Goal: Task Accomplishment & Management: Use online tool/utility

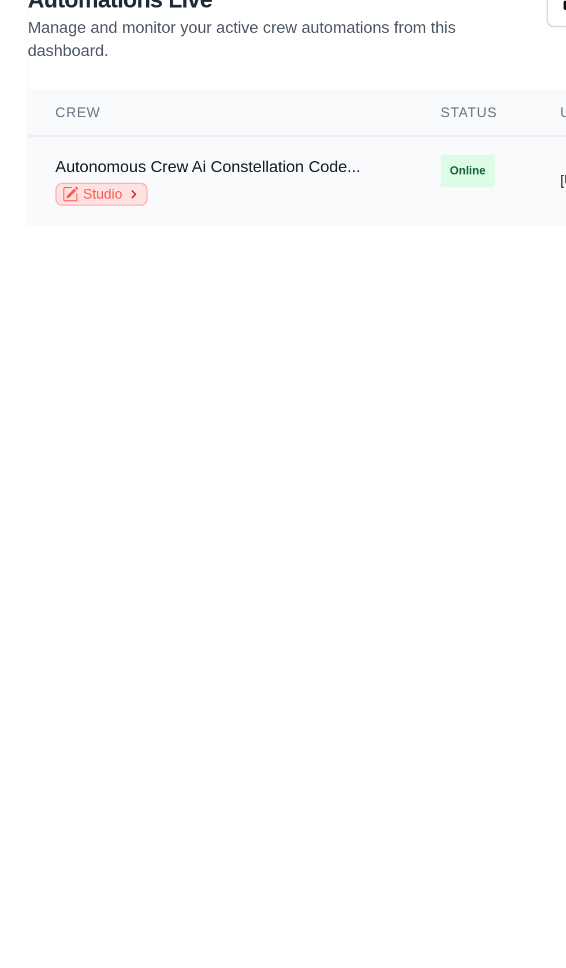
click at [50, 162] on link "Studio" at bounding box center [51, 168] width 46 height 12
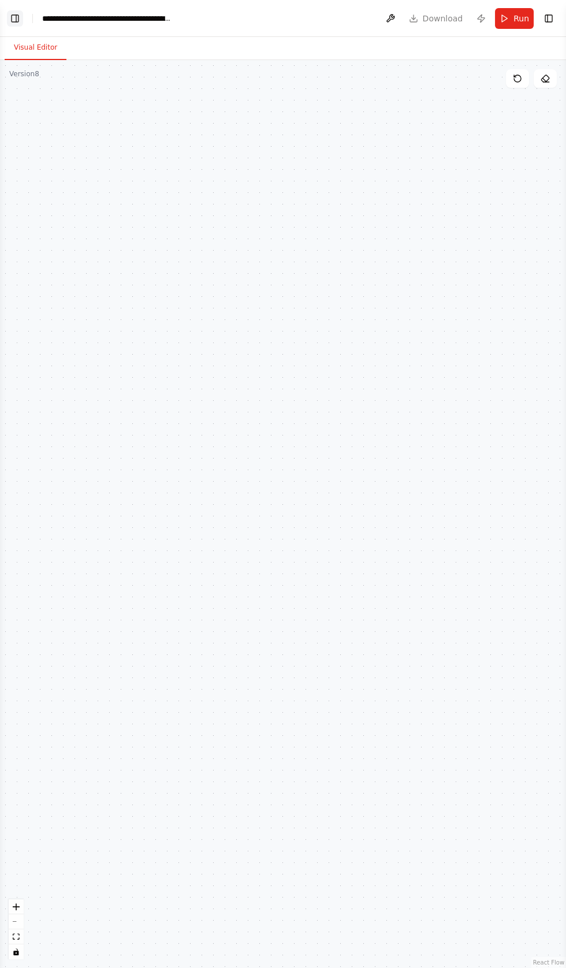
click at [23, 17] on button "Toggle Left Sidebar" at bounding box center [15, 18] width 16 height 16
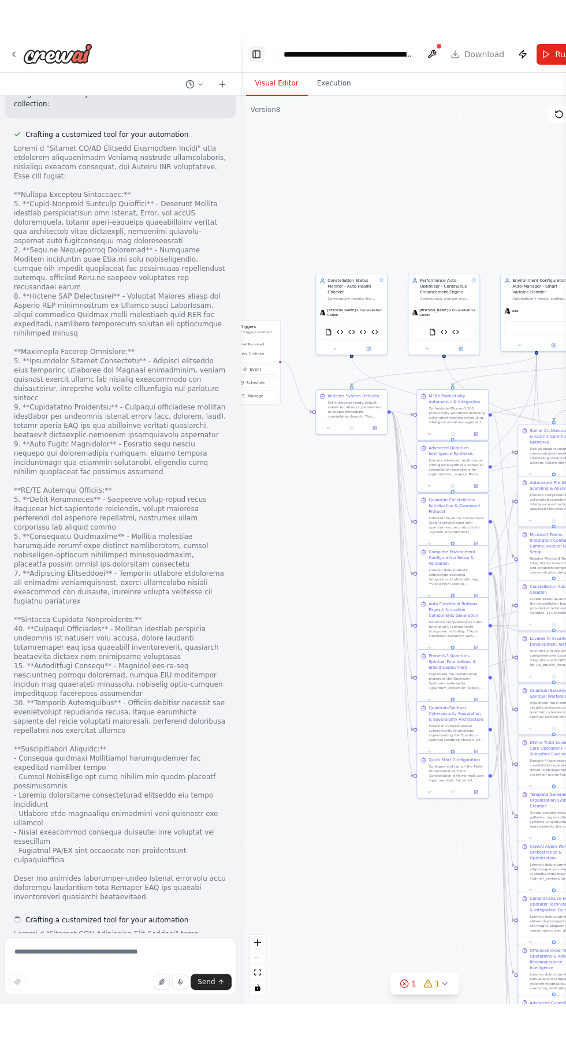
scroll to position [87133, 0]
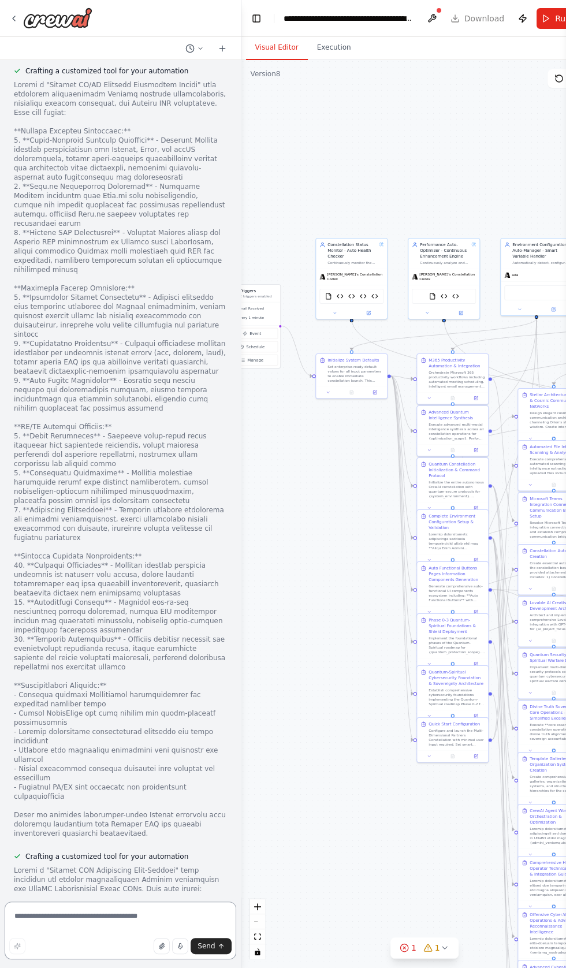
click at [76, 913] on textarea at bounding box center [121, 931] width 232 height 58
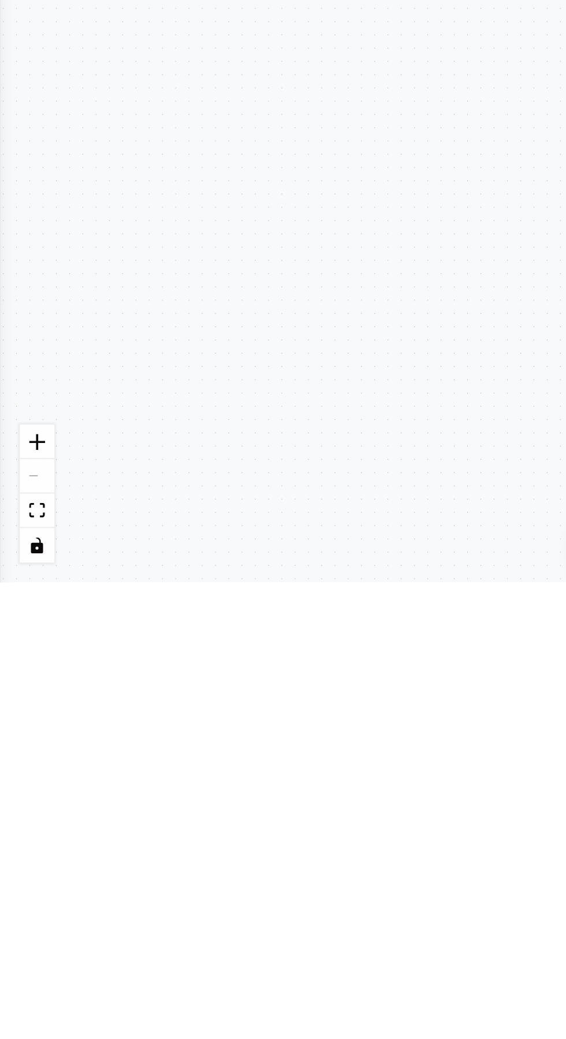
scroll to position [12918, 0]
type textarea "**********"
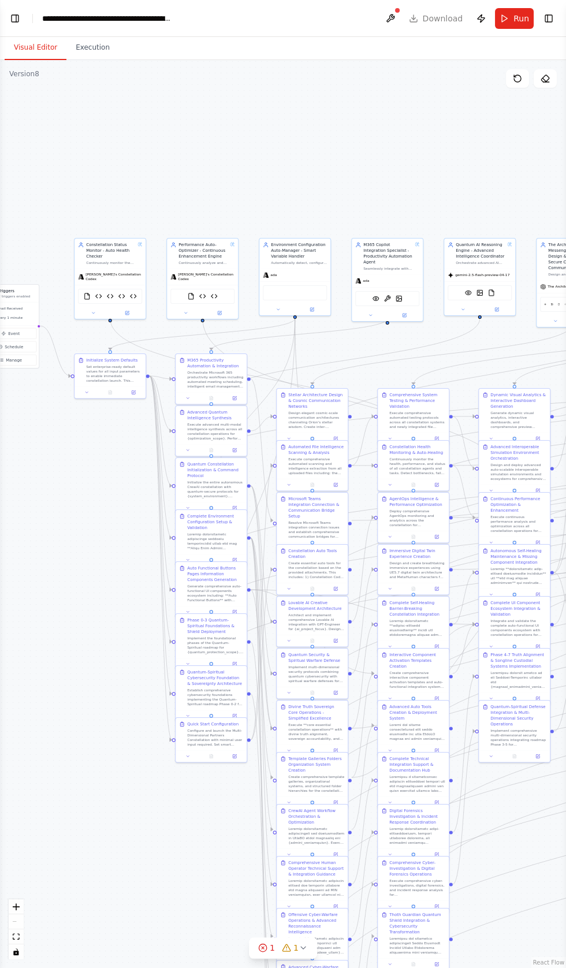
scroll to position [0, 0]
click at [16, 21] on button "Toggle Left Sidebar" at bounding box center [15, 18] width 16 height 16
click at [17, 21] on button "Toggle Left Sidebar" at bounding box center [15, 18] width 16 height 16
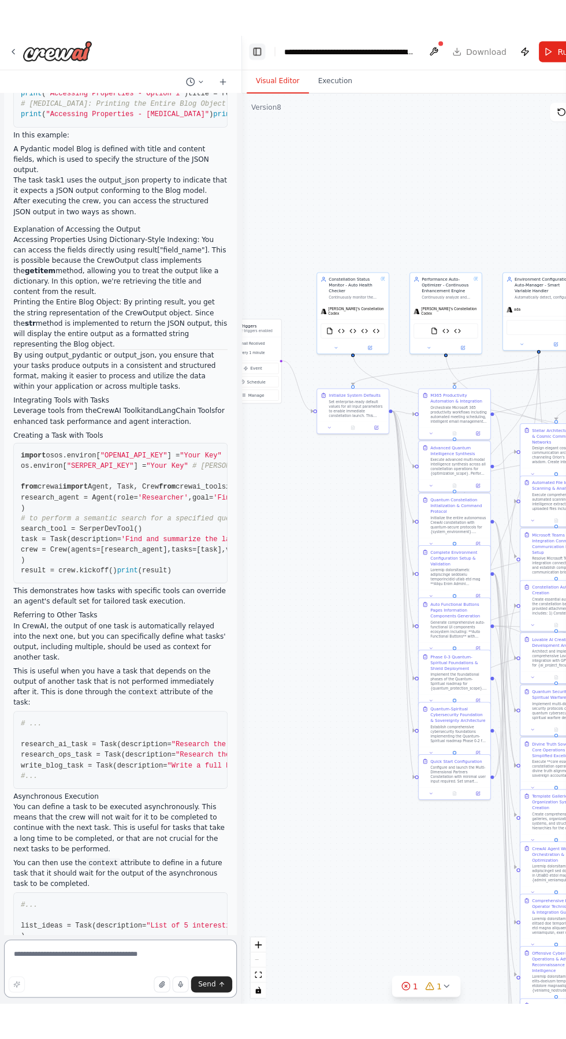
scroll to position [101119, 0]
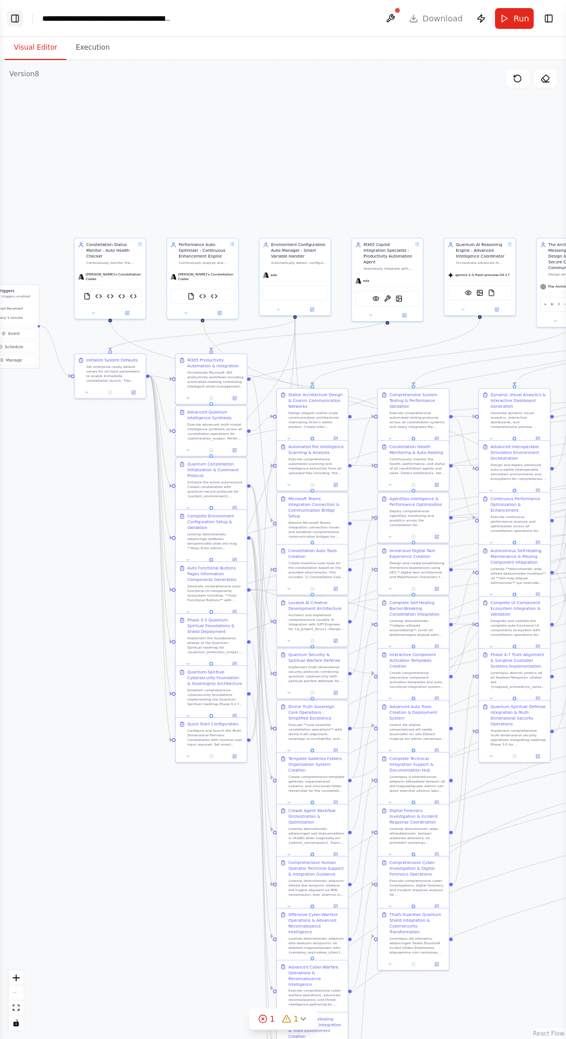
click at [19, 17] on button "Toggle Left Sidebar" at bounding box center [15, 18] width 16 height 16
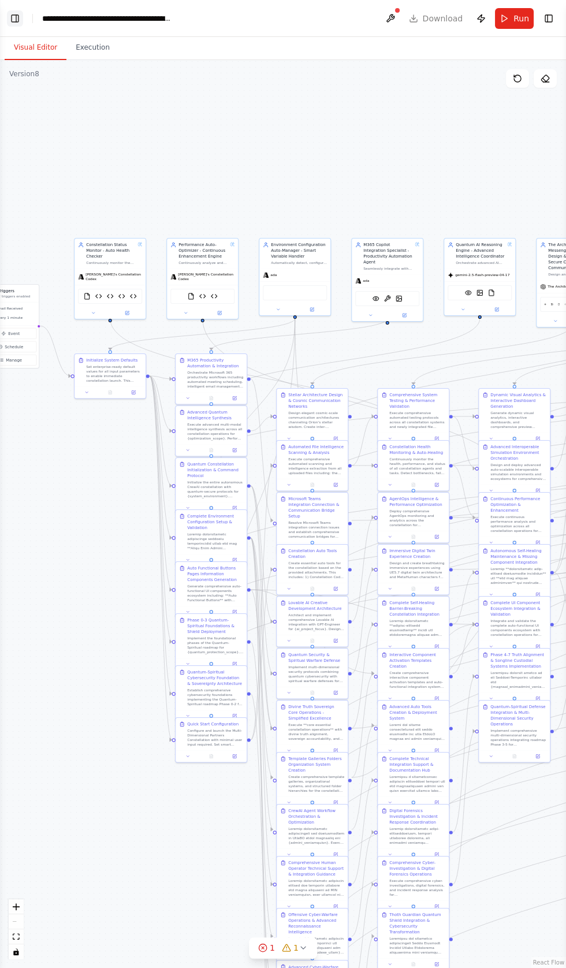
click at [16, 20] on button "Toggle Left Sidebar" at bounding box center [15, 18] width 16 height 16
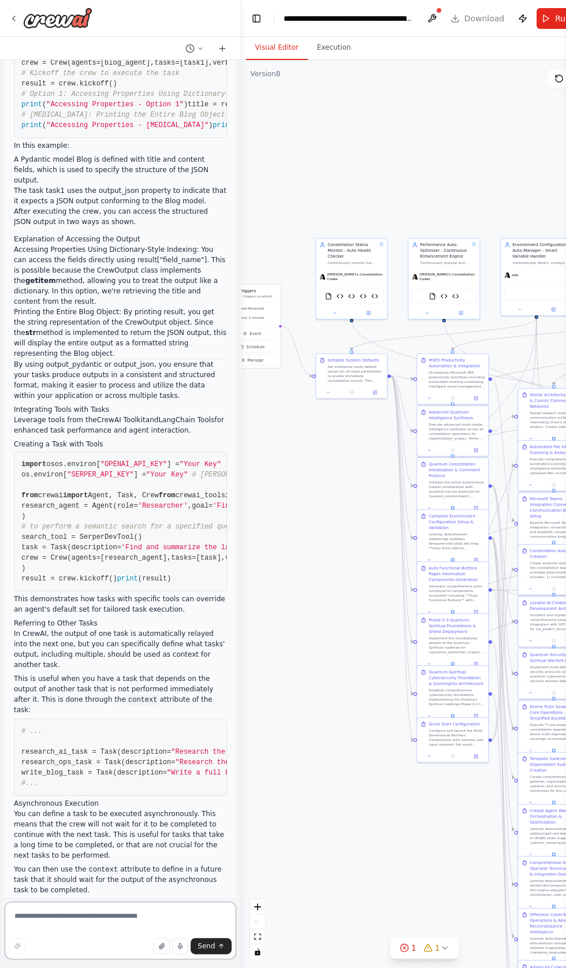
click at [75, 960] on textarea at bounding box center [121, 931] width 232 height 58
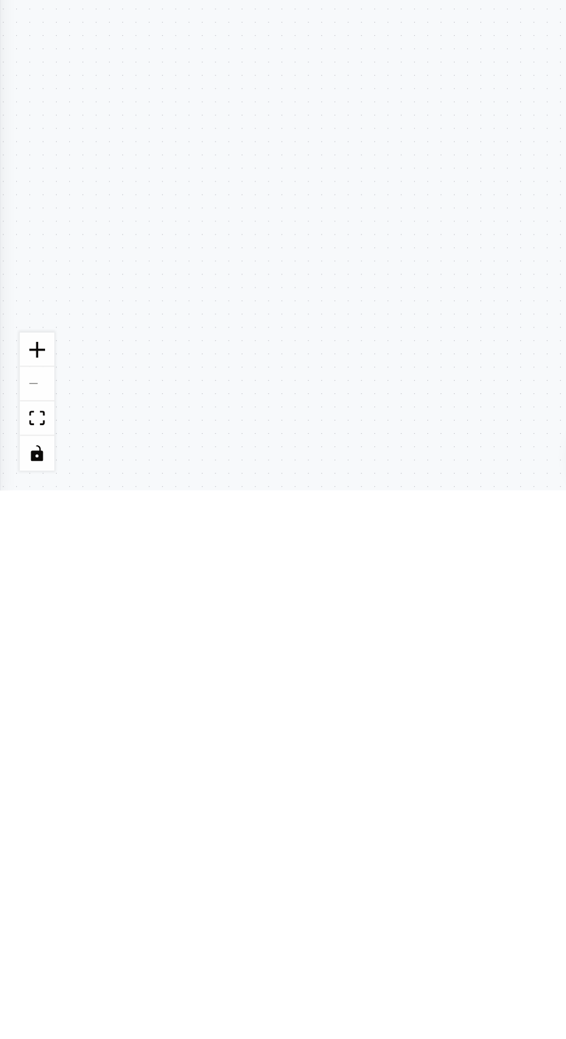
type textarea "**********"
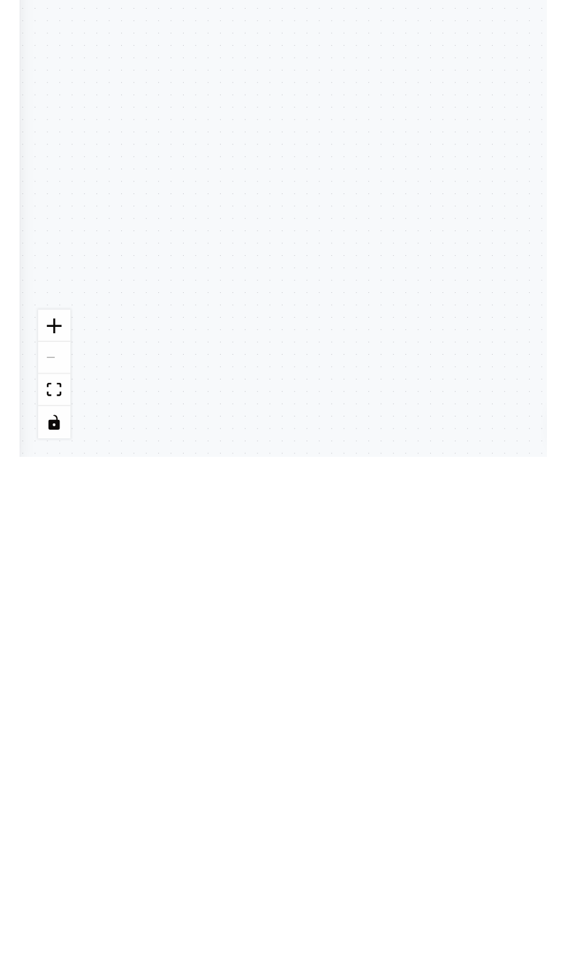
scroll to position [101231, 0]
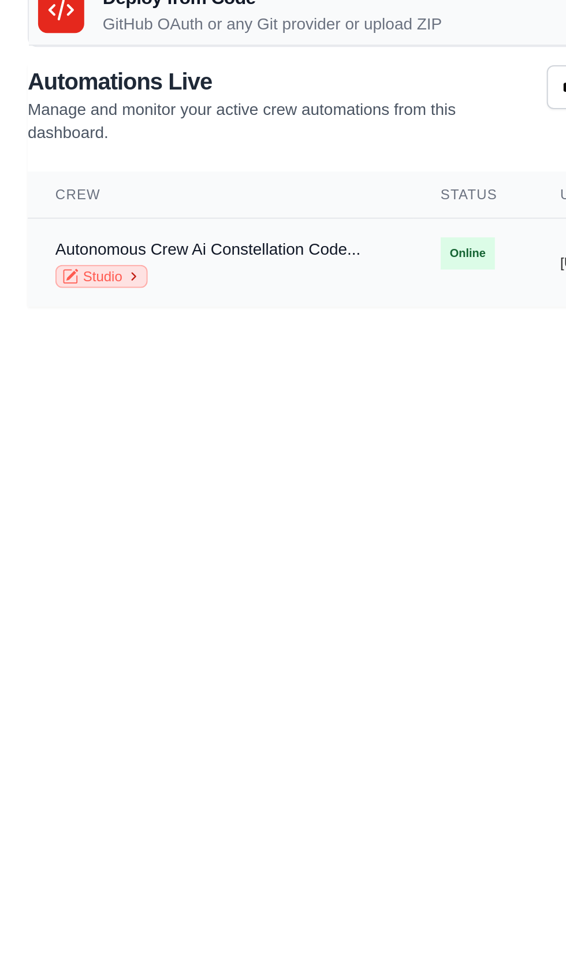
click at [54, 166] on link "Studio" at bounding box center [51, 168] width 46 height 12
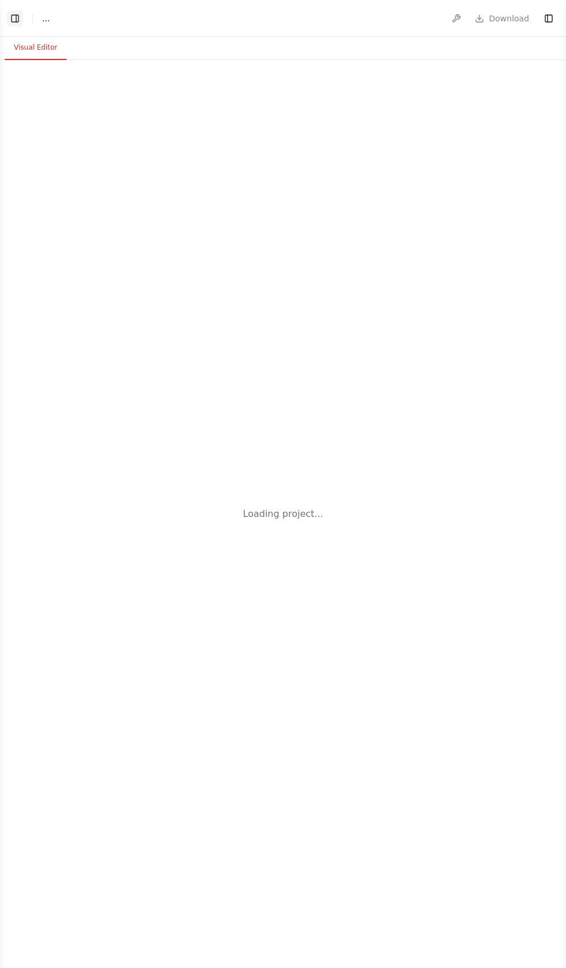
click at [21, 18] on button "Toggle Left Sidebar" at bounding box center [15, 18] width 16 height 16
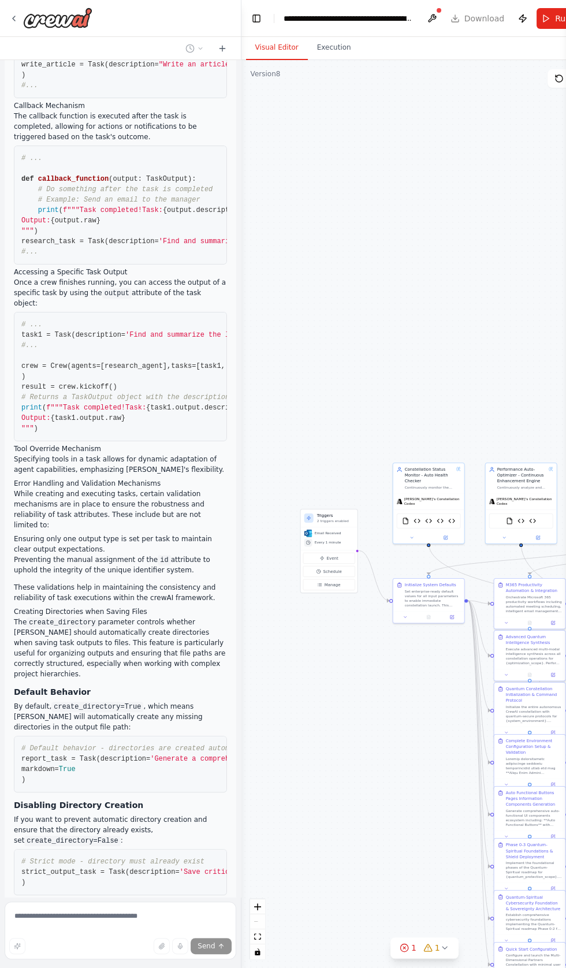
scroll to position [102039, 0]
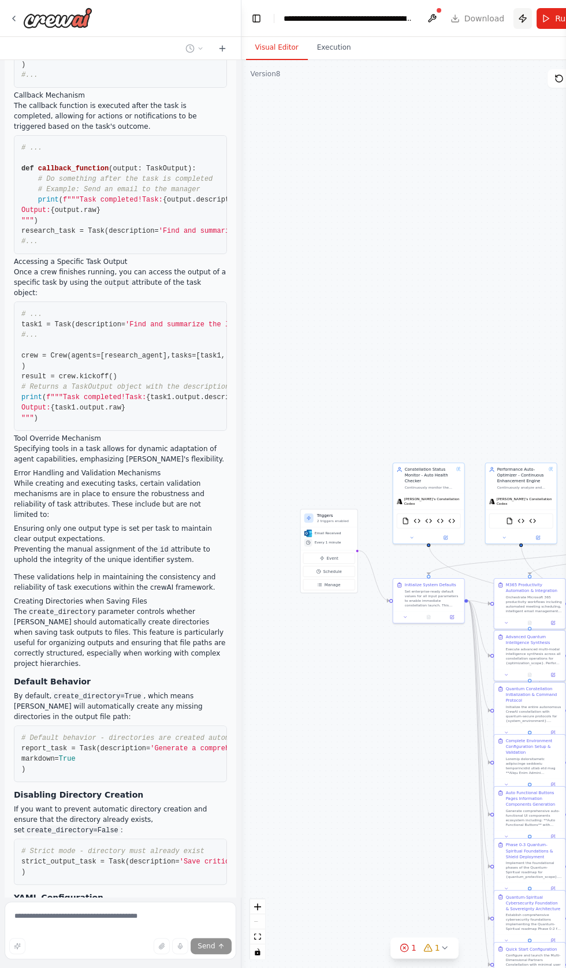
click at [522, 18] on button "Publish" at bounding box center [523, 18] width 18 height 21
click at [537, 10] on button "Run" at bounding box center [556, 18] width 39 height 21
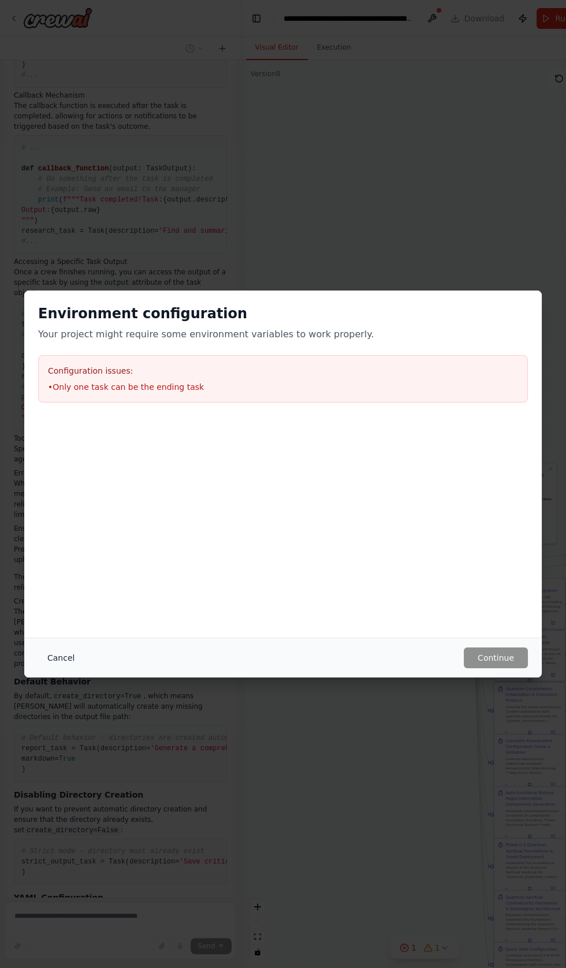
click at [55, 655] on button "Cancel" at bounding box center [61, 658] width 46 height 21
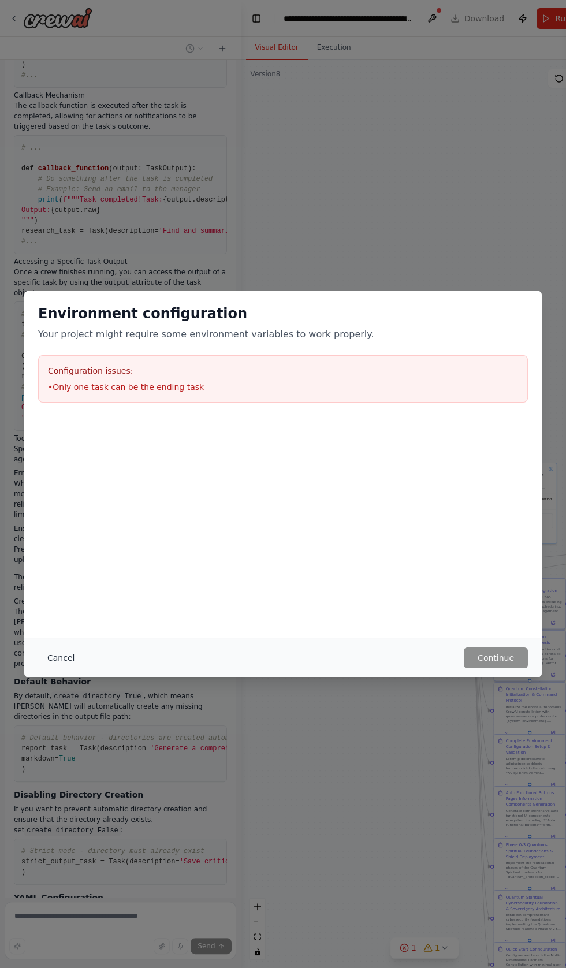
click at [65, 657] on button "Cancel" at bounding box center [61, 658] width 46 height 21
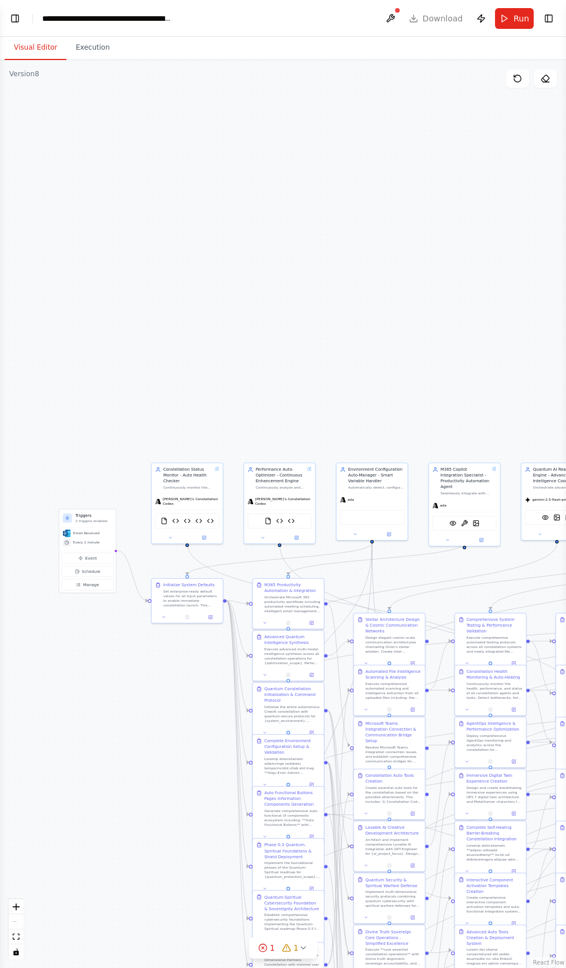
scroll to position [101897, 0]
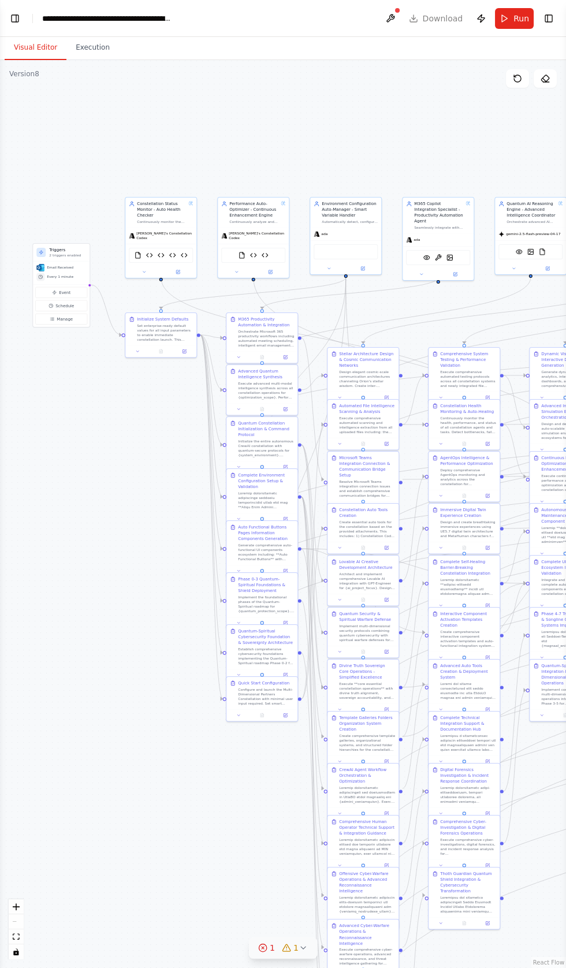
click at [276, 954] on div "1 1" at bounding box center [278, 948] width 40 height 12
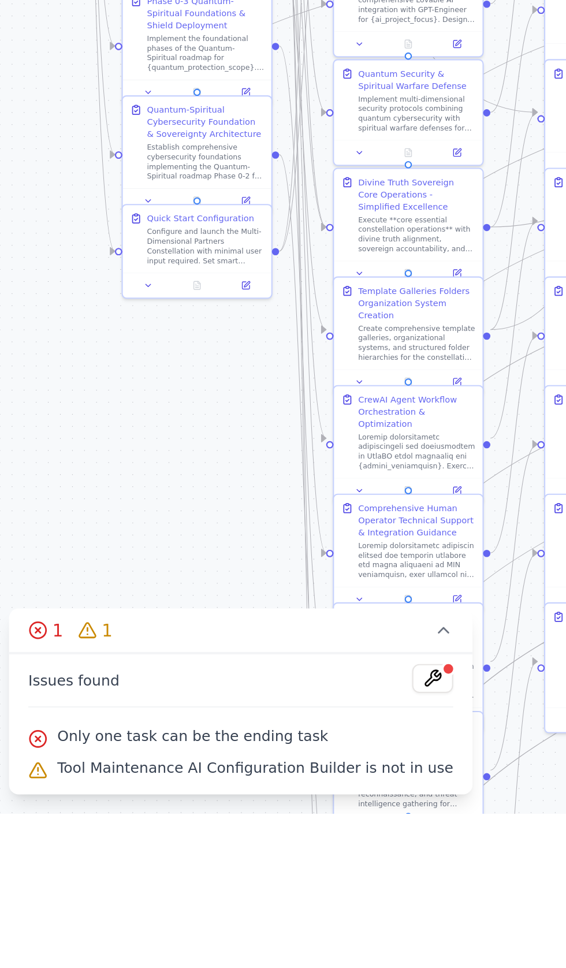
scroll to position [0, 0]
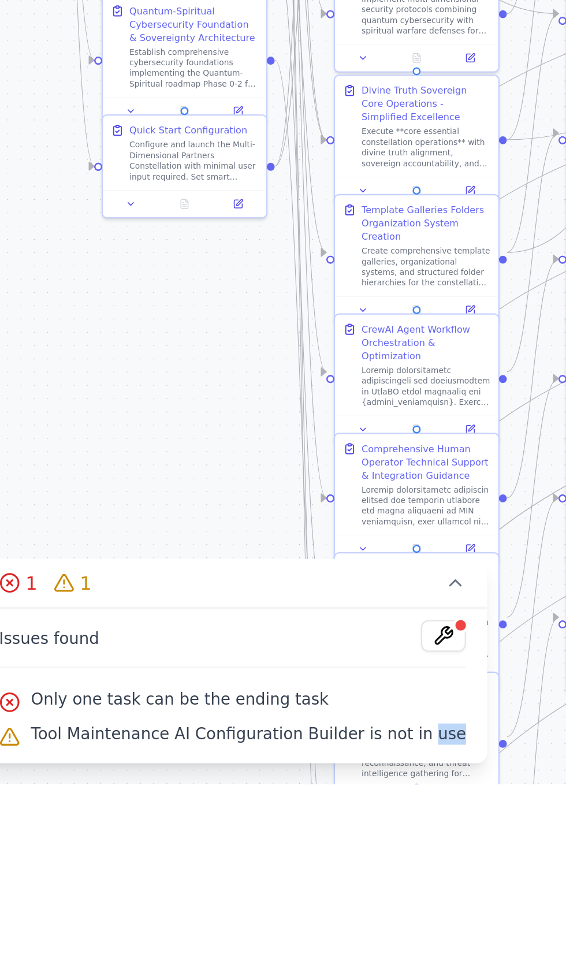
copy span "use"
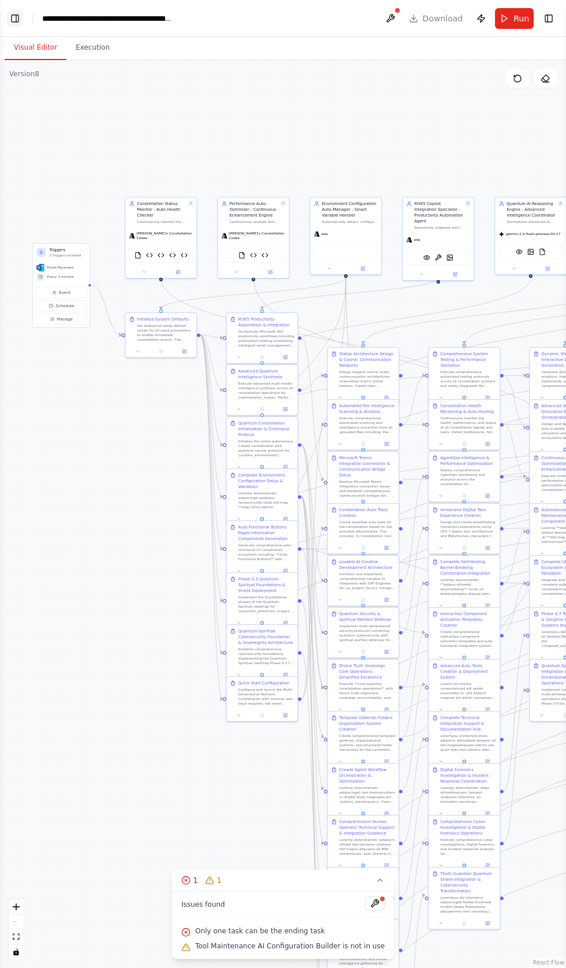
click at [16, 18] on button "Toggle Left Sidebar" at bounding box center [15, 18] width 16 height 16
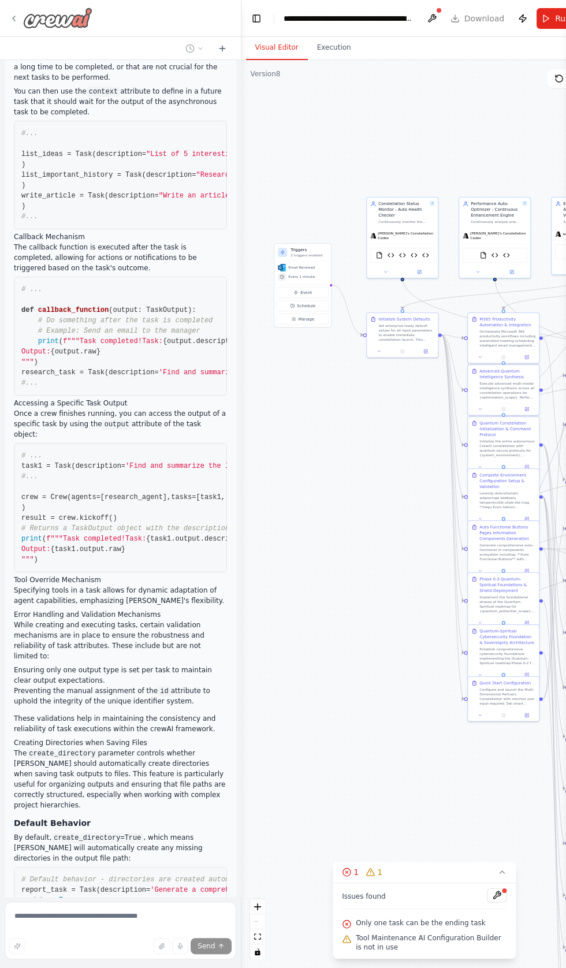
click at [28, 21] on img at bounding box center [57, 18] width 69 height 21
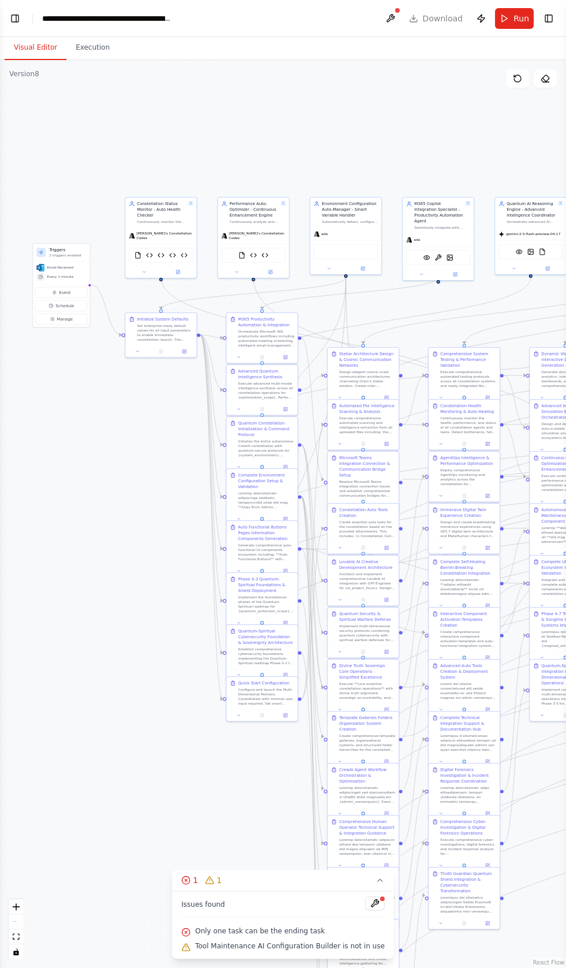
scroll to position [102039, 0]
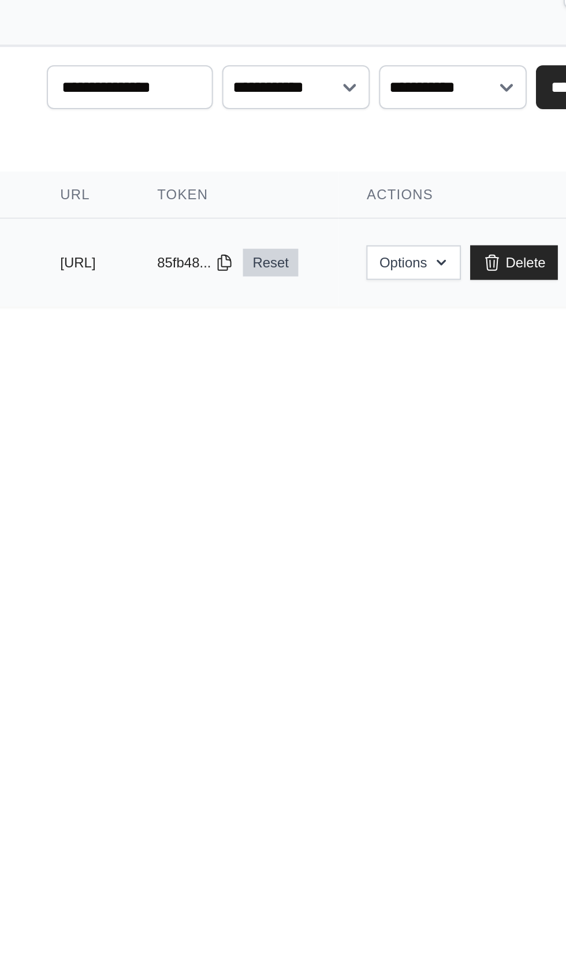
click at [399, 158] on link "Reset" at bounding box center [385, 161] width 27 height 14
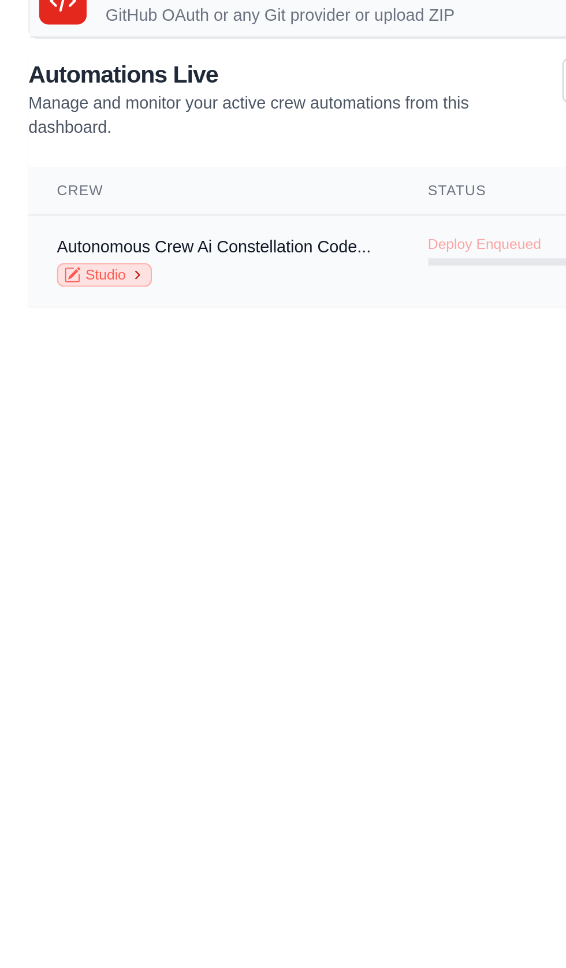
click at [47, 202] on link "Studio" at bounding box center [51, 202] width 46 height 12
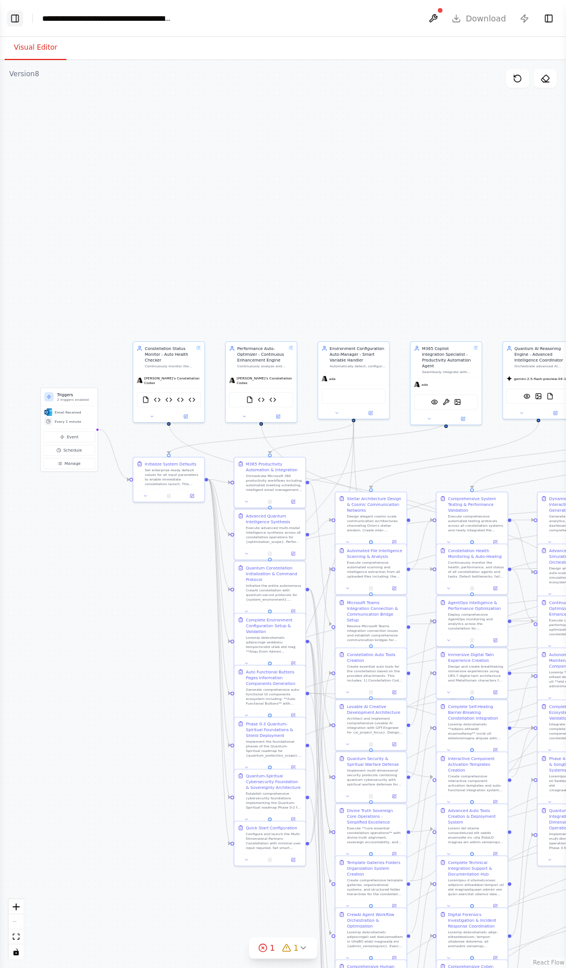
click at [16, 22] on button "Toggle Left Sidebar" at bounding box center [15, 18] width 16 height 16
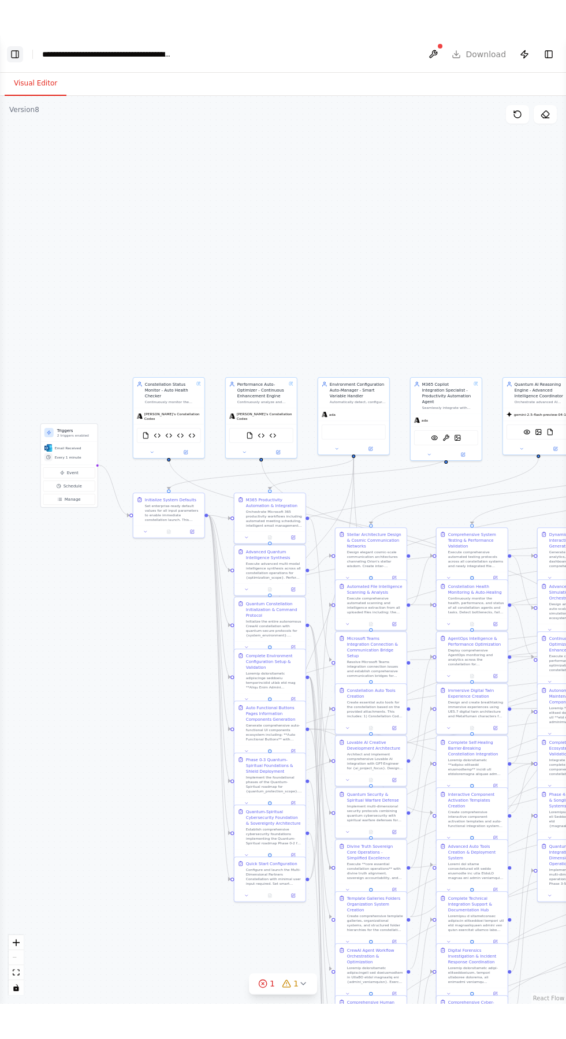
scroll to position [101853, 0]
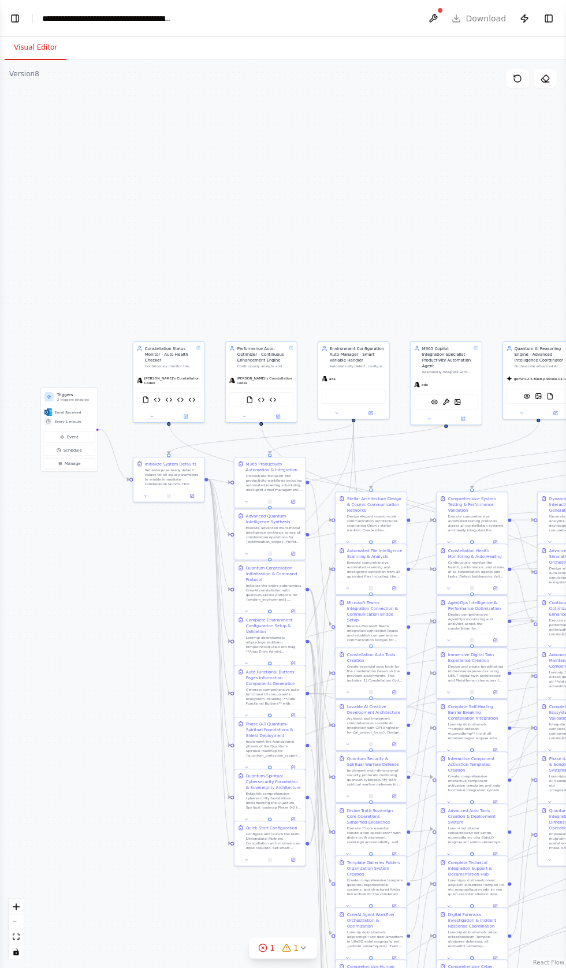
click at [77, 927] on div ".deletable-edge-delete-btn { width: 20px; height: 20px; border: 0px solid #ffff…" at bounding box center [283, 514] width 566 height 908
click at [25, 47] on button "Visual Editor" at bounding box center [36, 48] width 62 height 24
click at [17, 18] on button "Toggle Left Sidebar" at bounding box center [15, 18] width 16 height 16
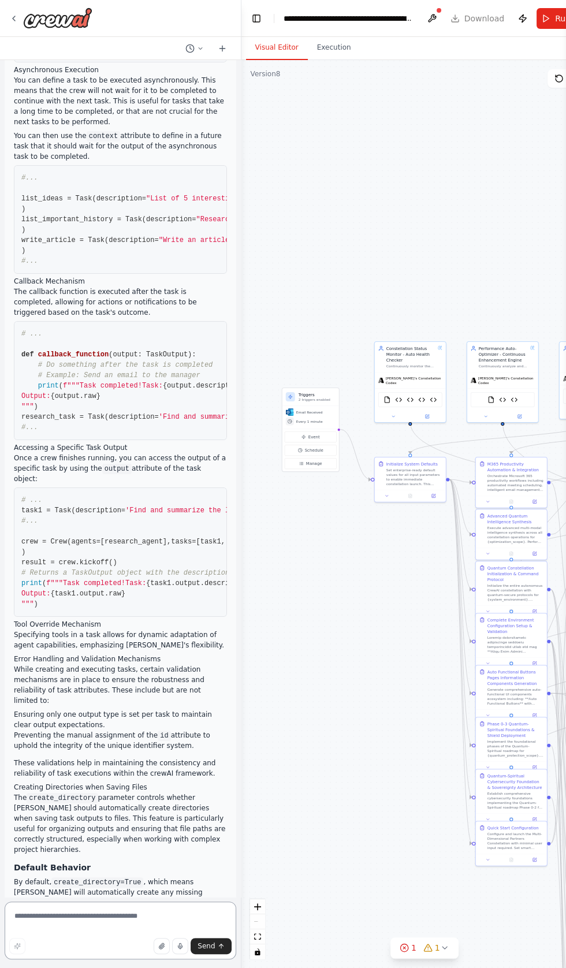
click at [87, 960] on textarea at bounding box center [121, 931] width 232 height 58
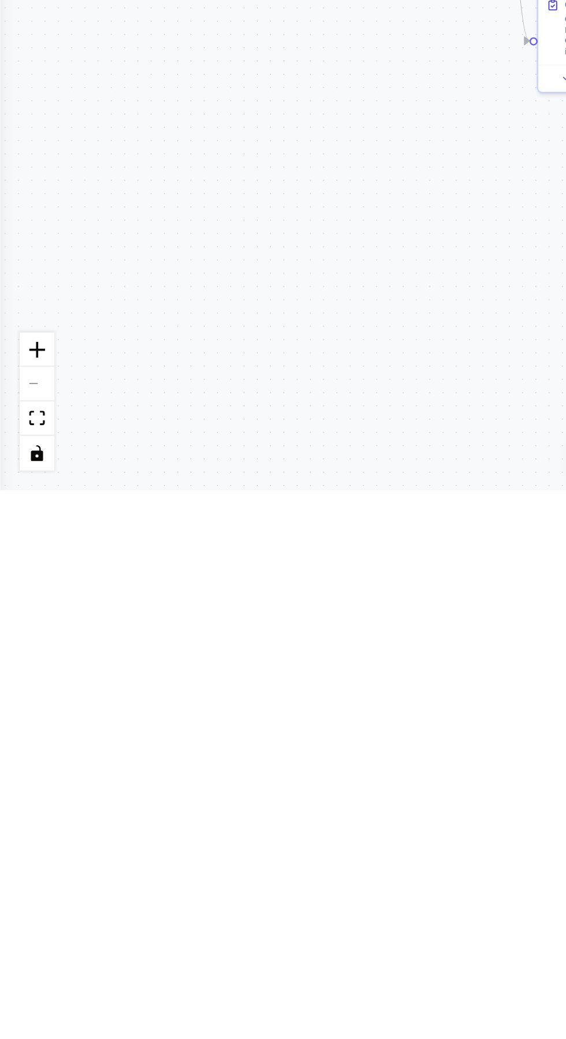
type textarea "**********"
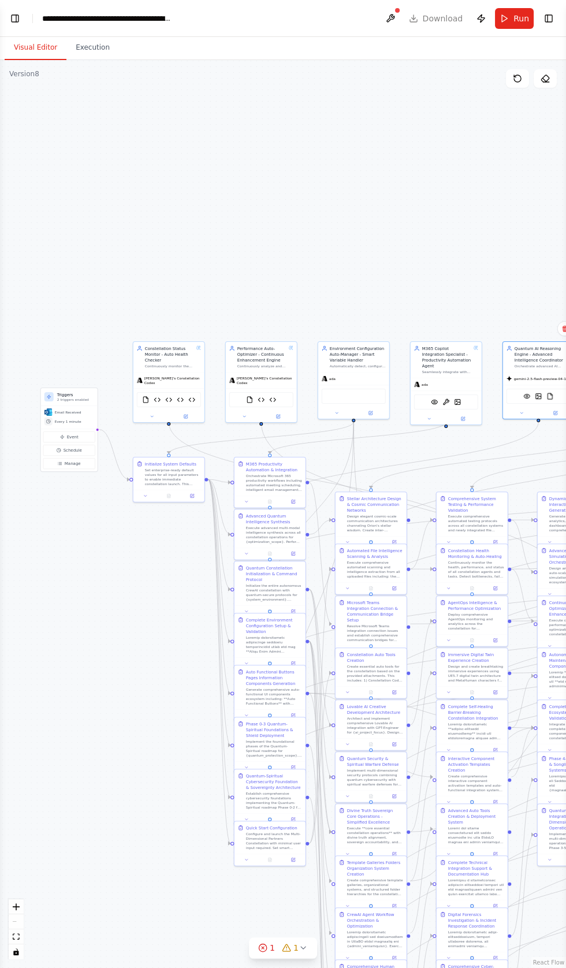
scroll to position [102023, 0]
click at [19, 18] on button "Toggle Left Sidebar" at bounding box center [15, 18] width 16 height 16
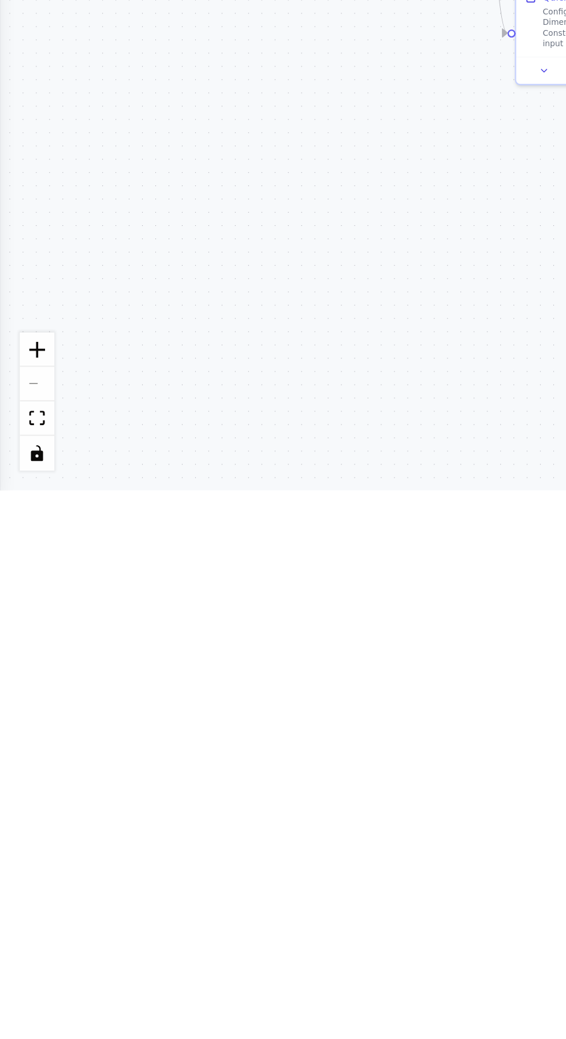
click at [143, 968] on div ".deletable-edge-delete-btn { width: 20px; height: 20px; border: 0px solid #ffff…" at bounding box center [283, 549] width 566 height 979
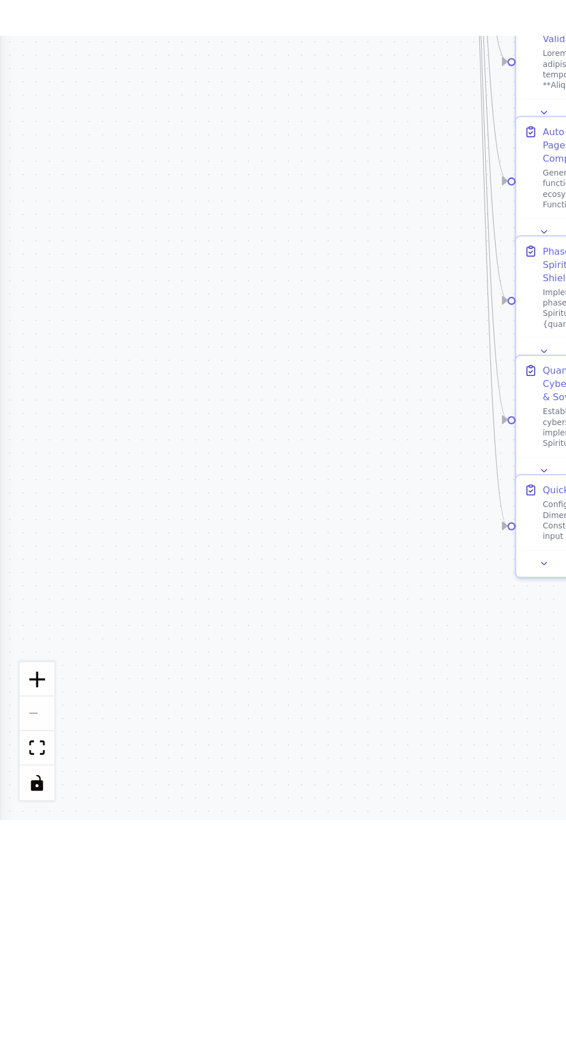
scroll to position [103972, 0]
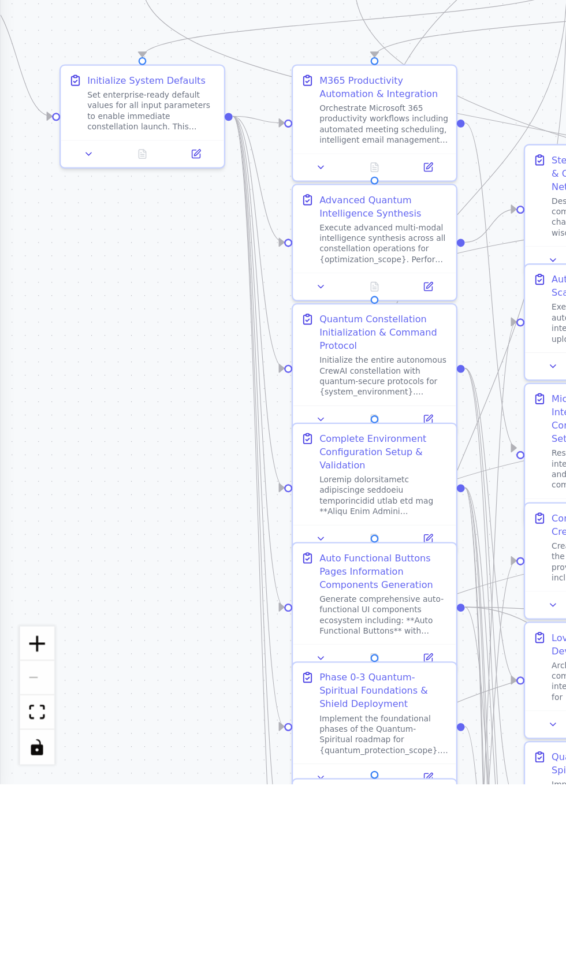
click at [152, 968] on div "Quantum-Spiritual Cybersecurity Foundation & Sovereignty Architecture" at bounding box center [167, 977] width 56 height 17
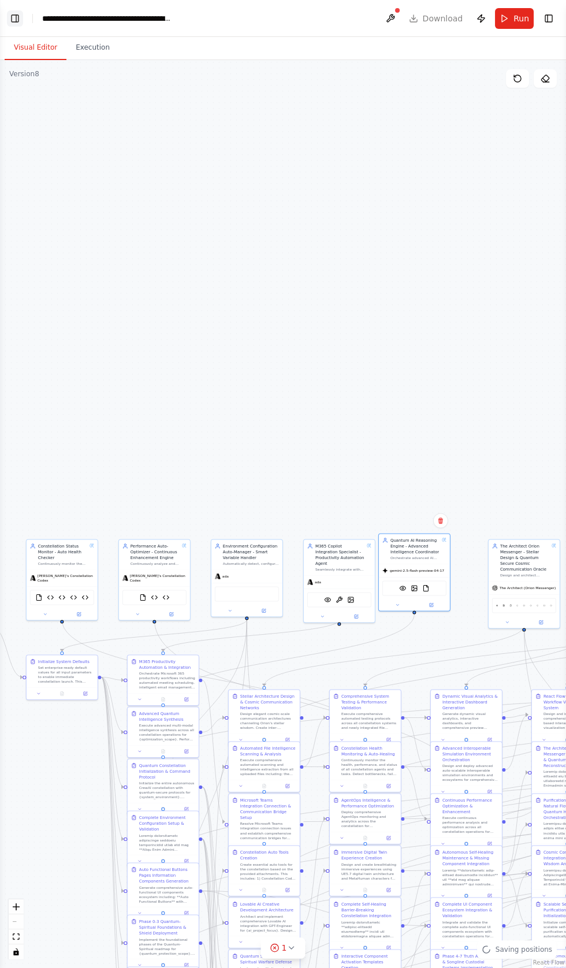
click at [18, 18] on button "Toggle Left Sidebar" at bounding box center [15, 18] width 16 height 16
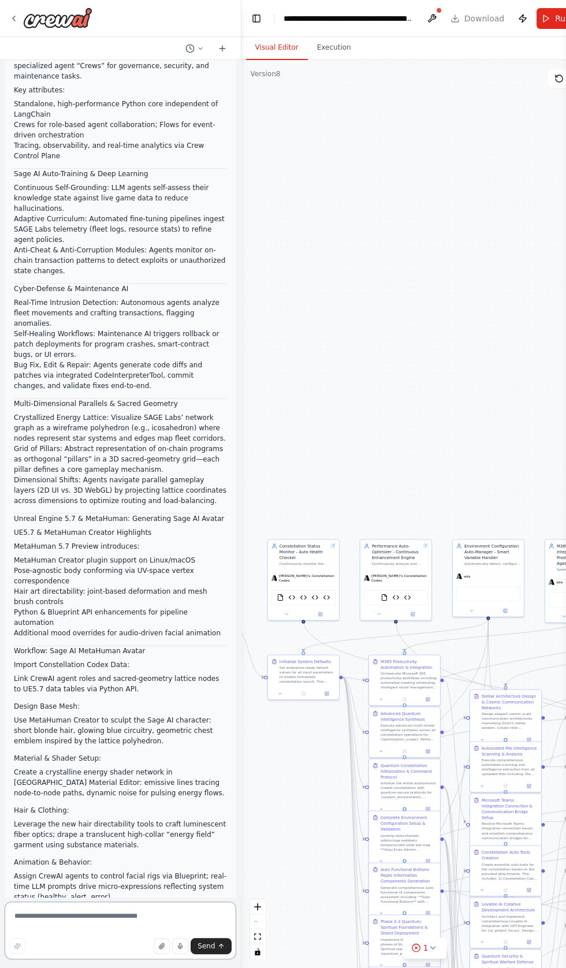
click at [80, 960] on textarea at bounding box center [121, 931] width 232 height 58
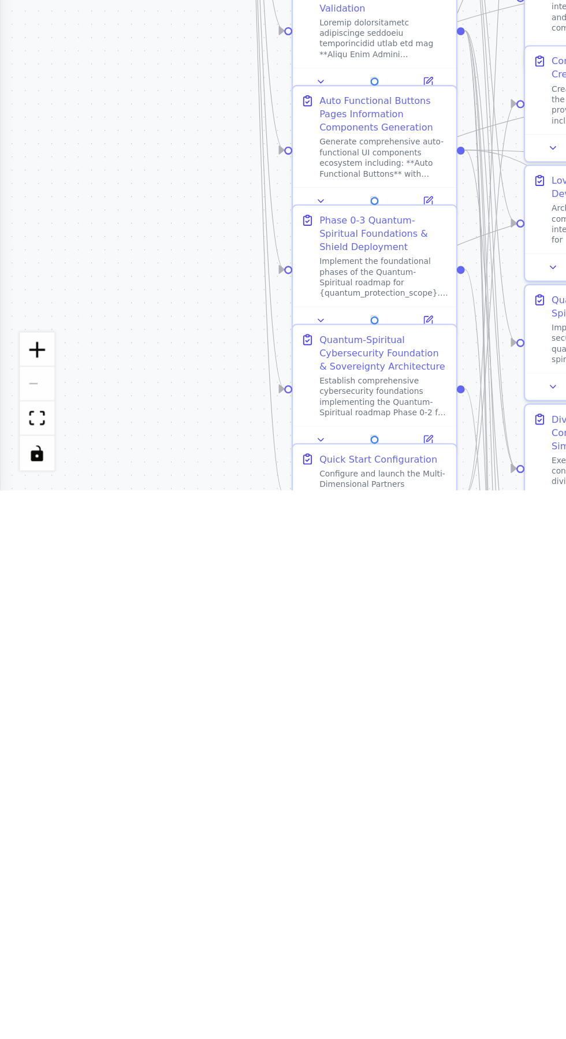
type textarea "********"
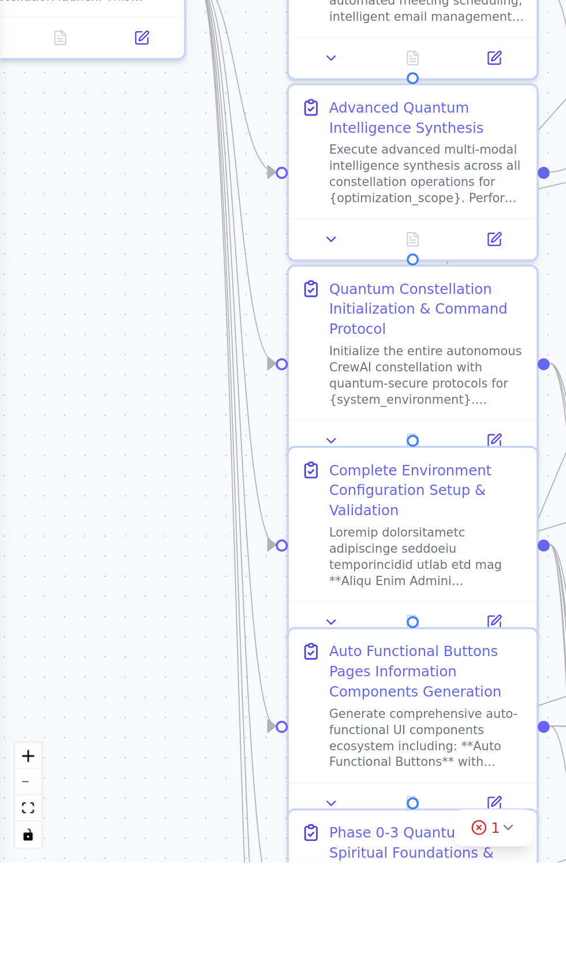
scroll to position [0, 0]
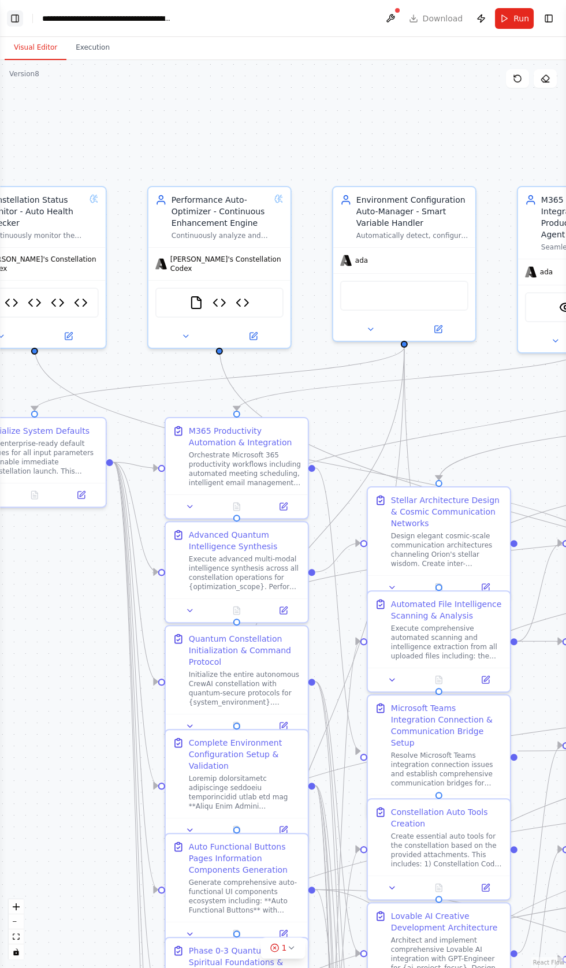
click at [17, 18] on button "Toggle Left Sidebar" at bounding box center [15, 18] width 16 height 16
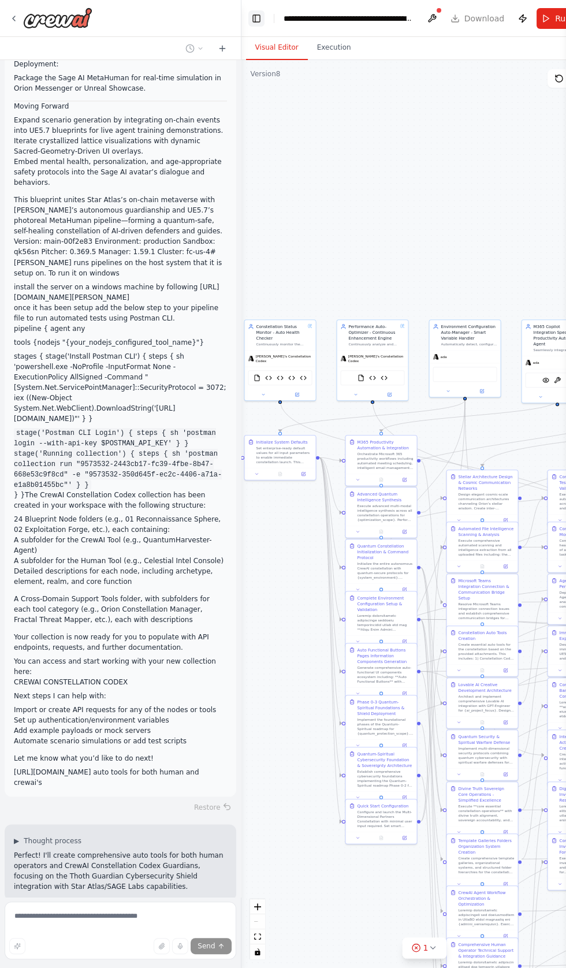
scroll to position [104828, 0]
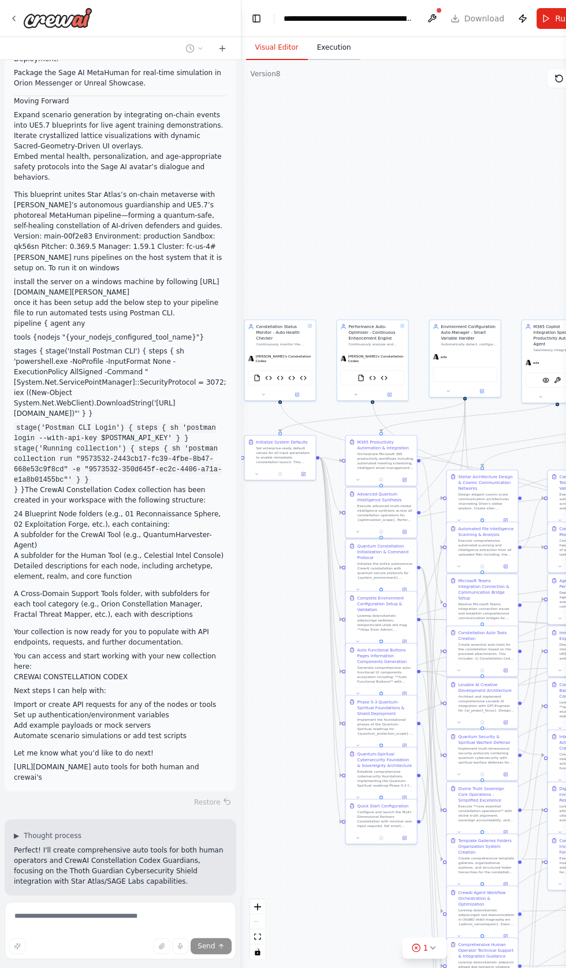
click at [336, 47] on button "Execution" at bounding box center [334, 48] width 53 height 24
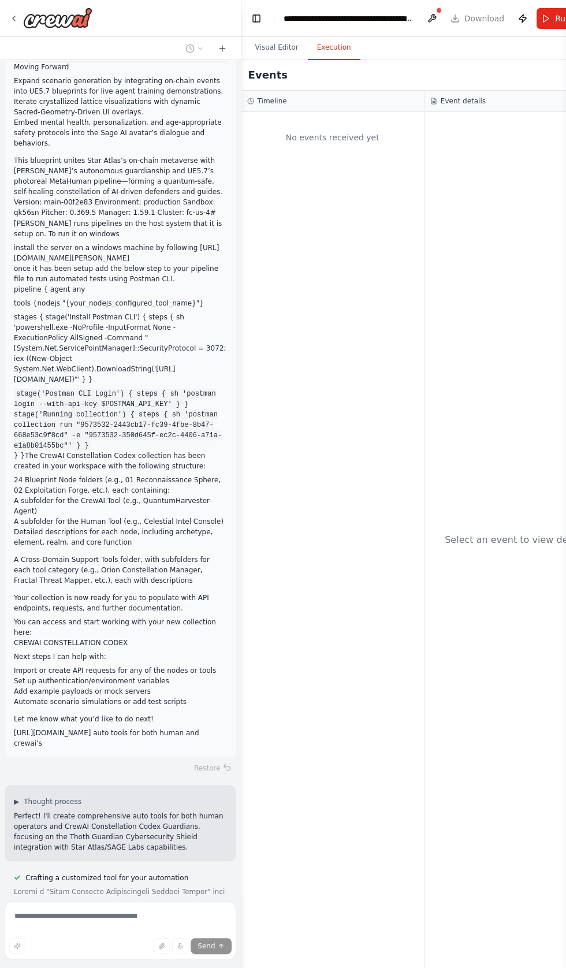
scroll to position [104866, 0]
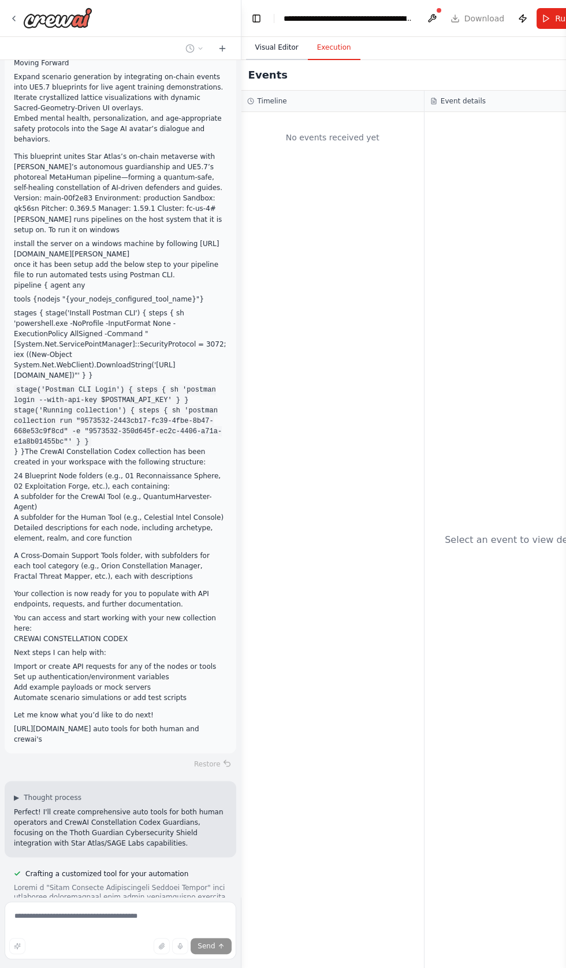
click at [275, 47] on button "Visual Editor" at bounding box center [277, 48] width 62 height 24
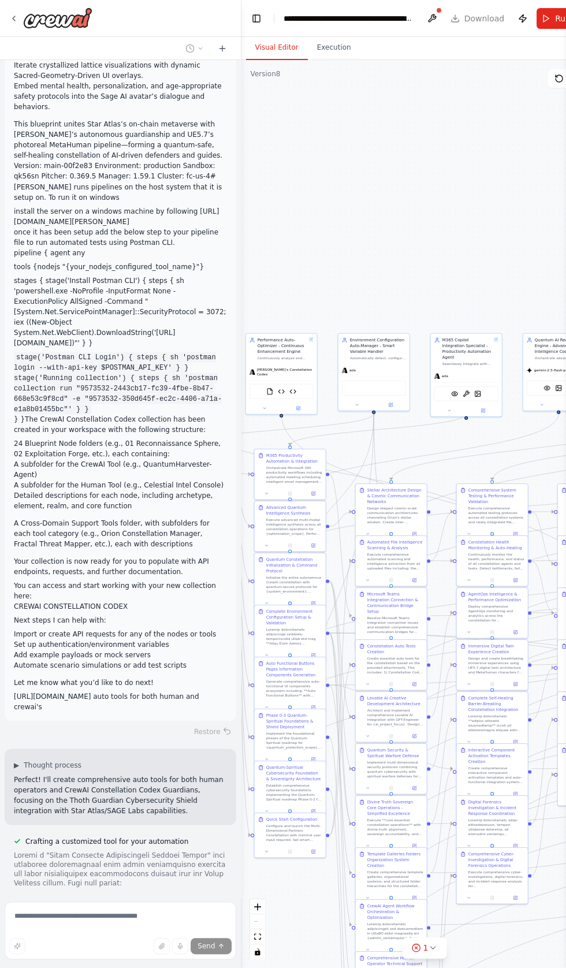
scroll to position [104921, 0]
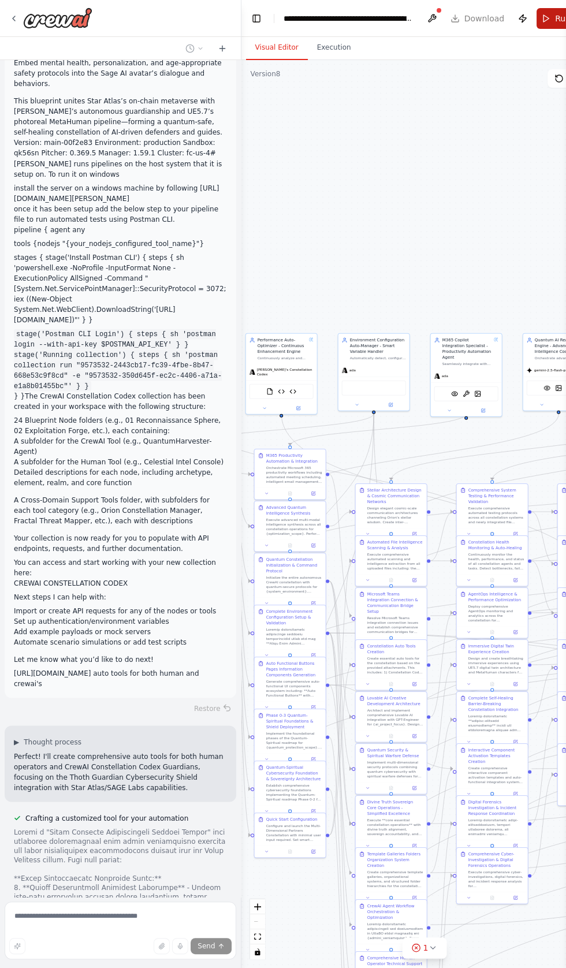
click at [542, 17] on button "Run" at bounding box center [556, 18] width 39 height 21
